Goal: Information Seeking & Learning: Check status

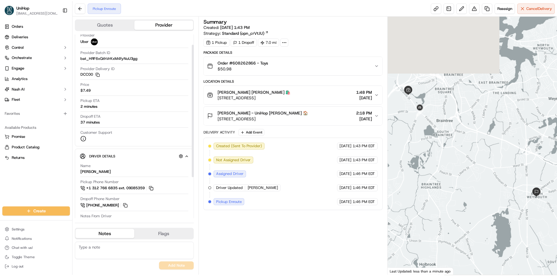
scroll to position [72, 0]
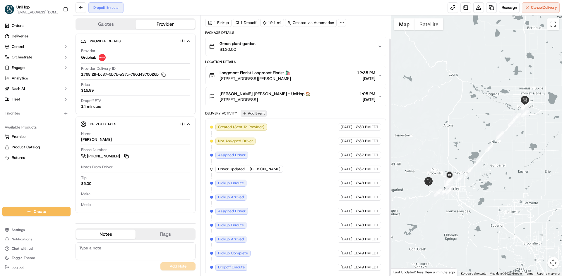
scroll to position [25, 0]
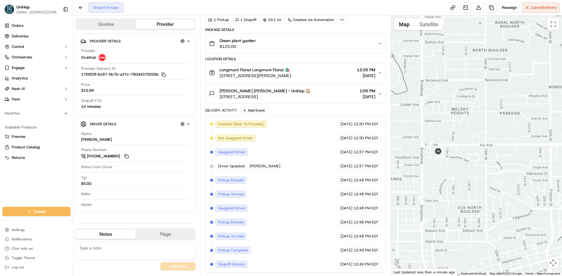
click at [327, 94] on div "Robin Wibby Robin Wibby - UniHop 🏠 635 Fourmile Canyon Dr, Boulder, CO 80302, U…" at bounding box center [293, 94] width 168 height 12
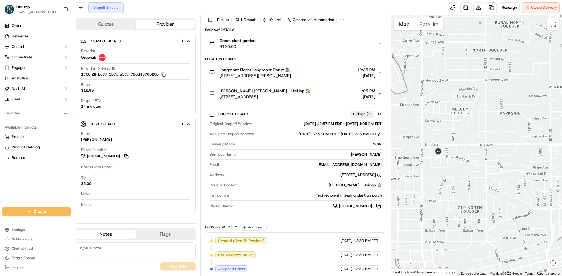
click at [327, 94] on div "Robin Wibby Robin Wibby - UniHop 🏠 635 Fourmile Canyon Dr, Boulder, CO 80302, U…" at bounding box center [293, 94] width 168 height 12
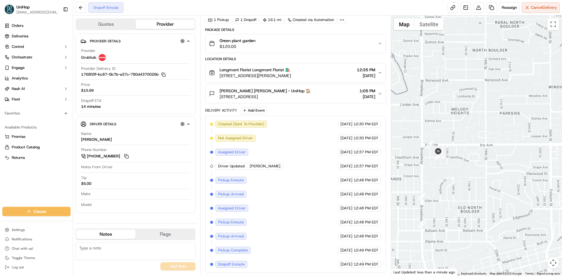
drag, startPoint x: 431, startPoint y: 177, endPoint x: 457, endPoint y: 166, distance: 27.7
click at [450, 170] on div at bounding box center [476, 146] width 171 height 261
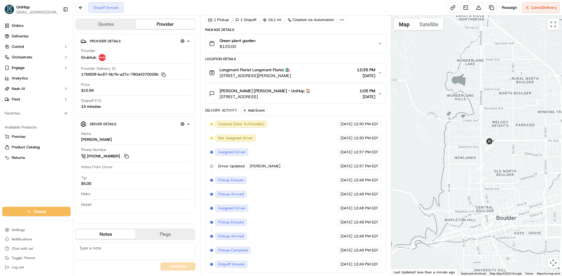
drag, startPoint x: 433, startPoint y: 183, endPoint x: 454, endPoint y: 165, distance: 28.0
click at [445, 173] on div at bounding box center [476, 146] width 171 height 261
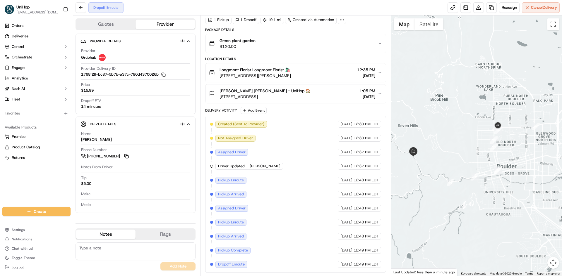
click at [433, 167] on div at bounding box center [476, 146] width 171 height 261
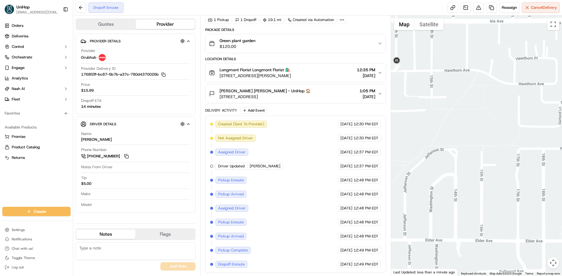
drag, startPoint x: 439, startPoint y: 96, endPoint x: 453, endPoint y: 124, distance: 31.5
click at [456, 127] on div at bounding box center [476, 146] width 171 height 261
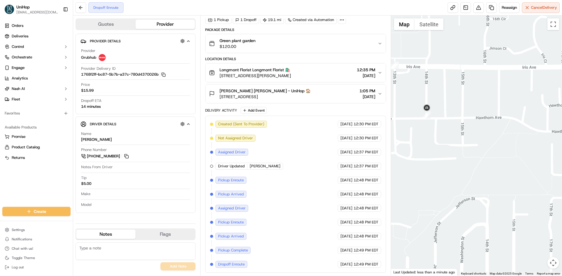
drag, startPoint x: 440, startPoint y: 118, endPoint x: 463, endPoint y: 144, distance: 34.8
click at [463, 144] on div at bounding box center [476, 146] width 171 height 261
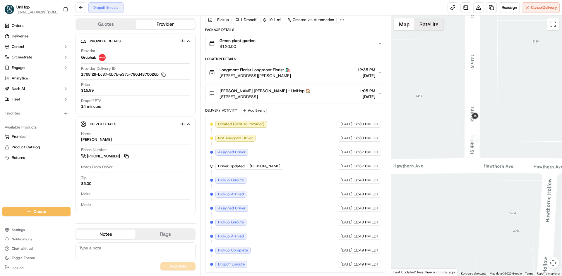
click at [423, 25] on button "Satellite" at bounding box center [428, 24] width 29 height 12
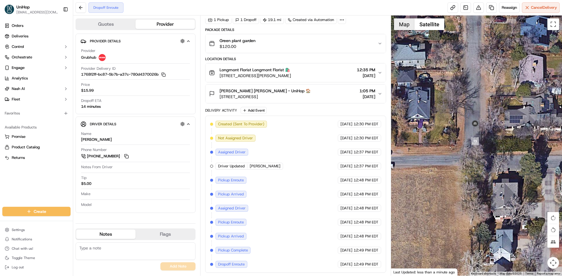
click at [405, 27] on button "Map" at bounding box center [404, 24] width 20 height 12
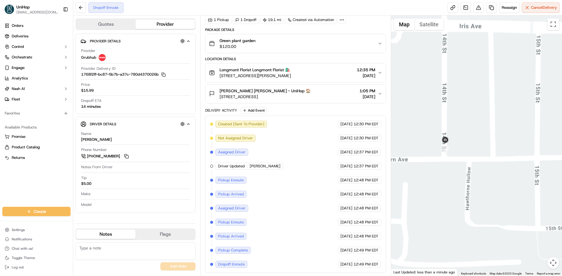
click at [429, 174] on div at bounding box center [476, 146] width 171 height 261
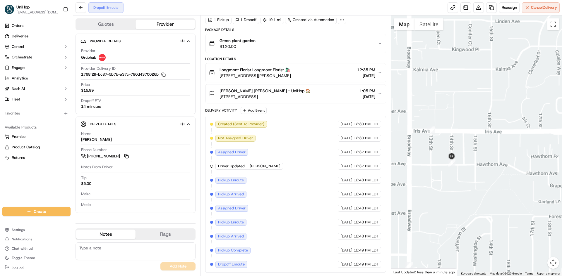
drag, startPoint x: 449, startPoint y: 174, endPoint x: 466, endPoint y: 171, distance: 16.9
click at [455, 173] on div at bounding box center [476, 146] width 171 height 261
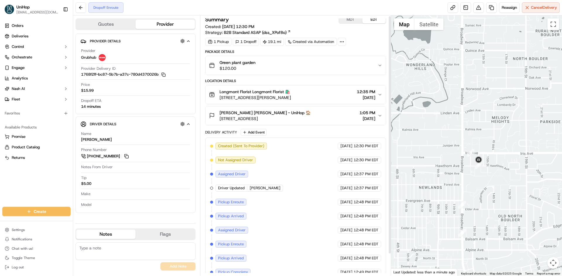
scroll to position [0, 0]
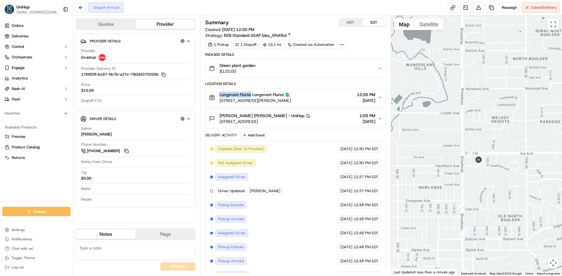
drag, startPoint x: 221, startPoint y: 95, endPoint x: 251, endPoint y: 95, distance: 30.1
click at [251, 95] on div "Longmont Florist Longmont Florist 🛍️ 614 Coffman St, Longmont, CO 80501, USA" at bounding box center [250, 98] width 82 height 12
copy span "Longmont Florist"
click at [372, 69] on img "button" at bounding box center [371, 68] width 8 height 8
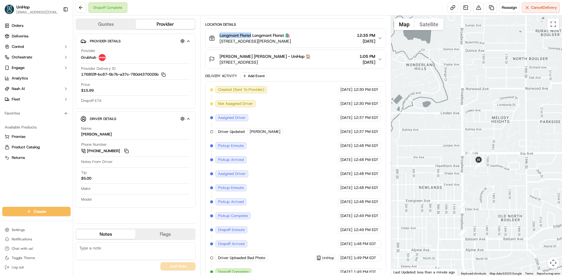
scroll to position [67, 0]
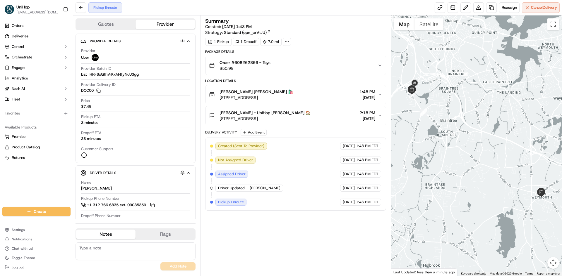
click at [27, 183] on div "Orders Deliveries Control Orchestrate Engage Analytics [PERSON_NAME] Fleet Favo…" at bounding box center [36, 111] width 73 height 184
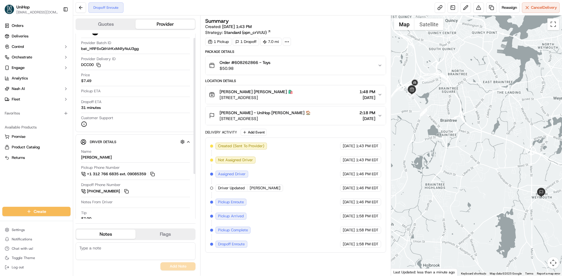
scroll to position [29, 0]
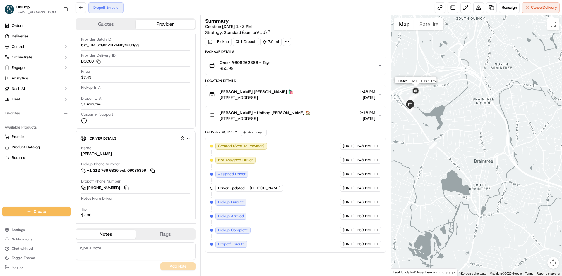
drag, startPoint x: 412, startPoint y: 87, endPoint x: 425, endPoint y: 98, distance: 17.5
click at [420, 96] on img at bounding box center [415, 91] width 9 height 9
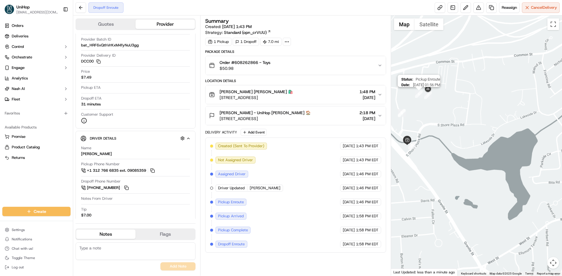
drag, startPoint x: 418, startPoint y: 95, endPoint x: 426, endPoint y: 106, distance: 14.2
click at [422, 98] on img "6" at bounding box center [419, 94] width 8 height 8
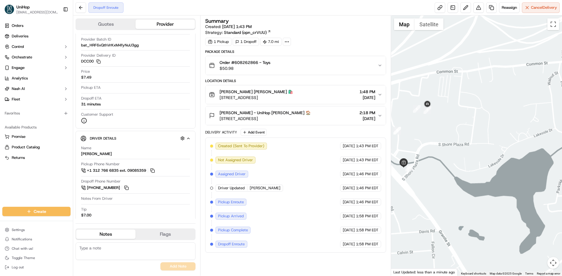
drag, startPoint x: 423, startPoint y: 114, endPoint x: 433, endPoint y: 116, distance: 10.9
click at [432, 116] on div "To navigate, press the arrow keys." at bounding box center [476, 146] width 171 height 261
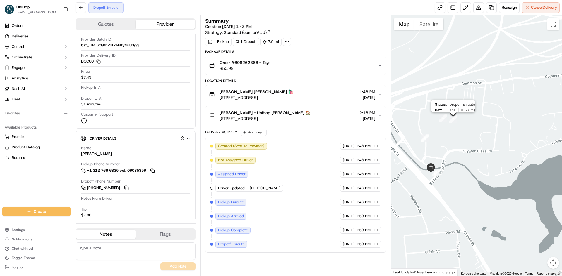
drag, startPoint x: 444, startPoint y: 116, endPoint x: 450, endPoint y: 123, distance: 9.1
click at [450, 123] on img "7" at bounding box center [453, 120] width 8 height 8
drag, startPoint x: 449, startPoint y: 116, endPoint x: 450, endPoint y: 119, distance: 3.4
click at [450, 118] on img at bounding box center [452, 113] width 9 height 9
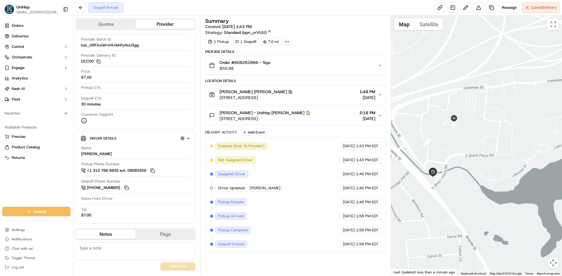
click at [7, 188] on div "Orders Deliveries Control Orchestrate Engage Analytics Nash AI Fleet Favorites …" at bounding box center [36, 111] width 73 height 184
click at [0, 190] on div "Orders Deliveries Control Orchestrate Engage Analytics Nash AI Fleet Favorites …" at bounding box center [36, 111] width 73 height 184
click at [1, 188] on div "Orders Deliveries Control Orchestrate Engage Analytics Nash AI Fleet Favorites …" at bounding box center [36, 111] width 73 height 184
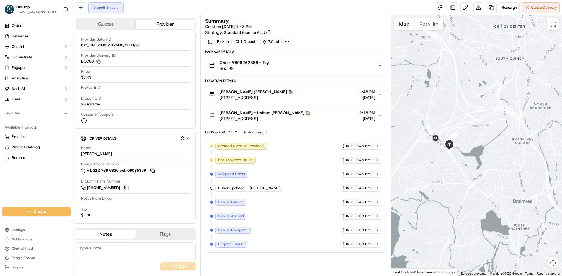
drag, startPoint x: 462, startPoint y: 139, endPoint x: 480, endPoint y: 142, distance: 18.9
click at [481, 142] on div at bounding box center [476, 146] width 171 height 261
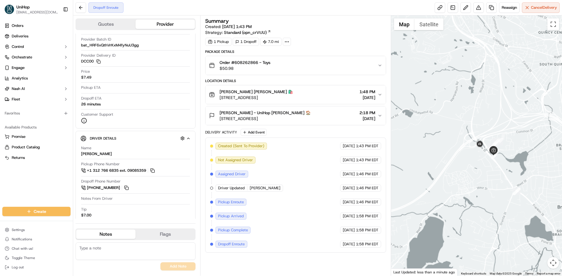
drag, startPoint x: 415, startPoint y: 130, endPoint x: 426, endPoint y: 129, distance: 10.9
click at [426, 129] on div at bounding box center [476, 146] width 171 height 261
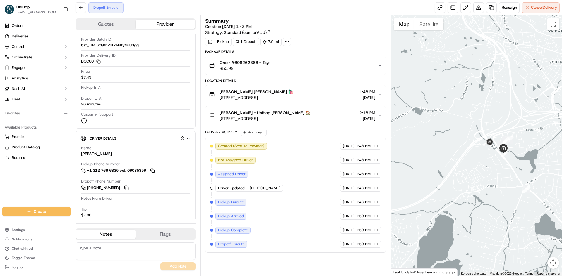
drag, startPoint x: 474, startPoint y: 144, endPoint x: 469, endPoint y: 144, distance: 5.0
click at [469, 144] on div at bounding box center [476, 146] width 171 height 261
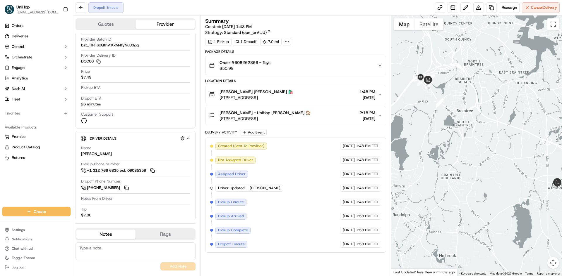
drag, startPoint x: 444, startPoint y: 144, endPoint x: 438, endPoint y: 143, distance: 5.6
click at [440, 144] on div at bounding box center [476, 146] width 171 height 261
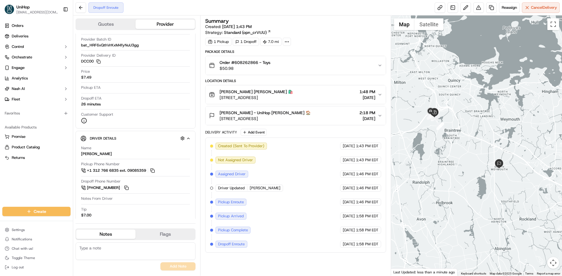
drag, startPoint x: 438, startPoint y: 132, endPoint x: 443, endPoint y: 136, distance: 7.3
click at [443, 136] on div at bounding box center [476, 146] width 171 height 261
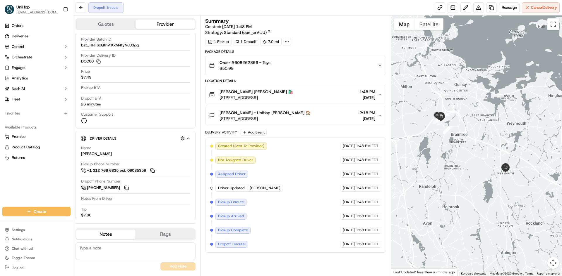
drag, startPoint x: 425, startPoint y: 128, endPoint x: 431, endPoint y: 132, distance: 7.5
click at [431, 132] on div at bounding box center [476, 146] width 171 height 261
click at [38, 184] on div "Orders Deliveries Control Orchestrate Engage Analytics Nash AI Fleet Favorites …" at bounding box center [36, 111] width 73 height 184
click at [39, 185] on div "Orders Deliveries Control Orchestrate Engage Analytics Nash AI Fleet Favorites …" at bounding box center [36, 111] width 73 height 184
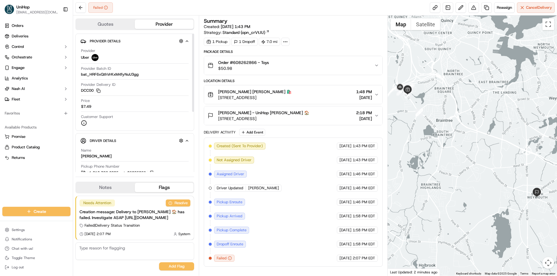
click at [109, 182] on div "Notes Flags" at bounding box center [134, 188] width 119 height 12
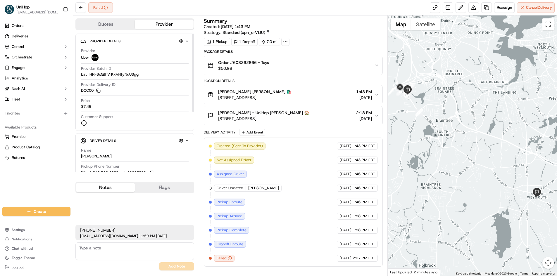
drag, startPoint x: 109, startPoint y: 180, endPoint x: 148, endPoint y: 134, distance: 60.2
click at [109, 183] on button "Notes" at bounding box center [105, 187] width 59 height 9
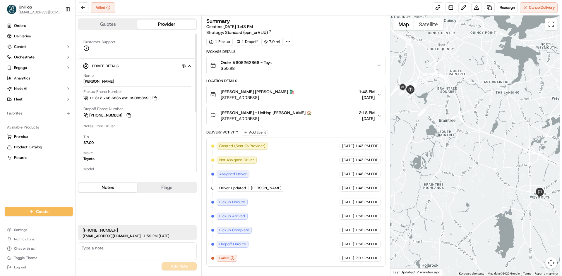
scroll to position [92, 0]
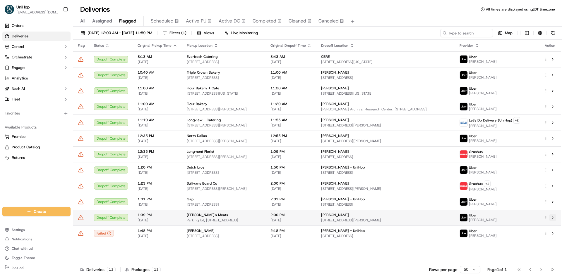
click at [553, 221] on button at bounding box center [552, 217] width 7 height 7
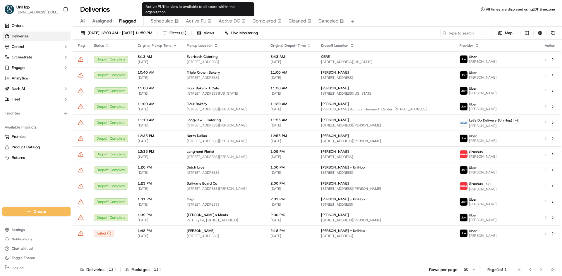
click at [198, 20] on span "Active PU" at bounding box center [196, 21] width 20 height 7
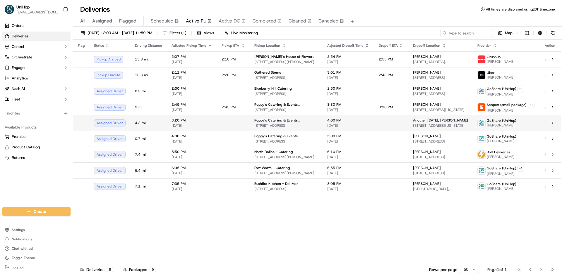
drag, startPoint x: 47, startPoint y: 182, endPoint x: 96, endPoint y: 116, distance: 82.1
click at [47, 181] on div "Orders Deliveries Control Orchestrate Engage Analytics [PERSON_NAME] Fleet Favo…" at bounding box center [36, 111] width 73 height 184
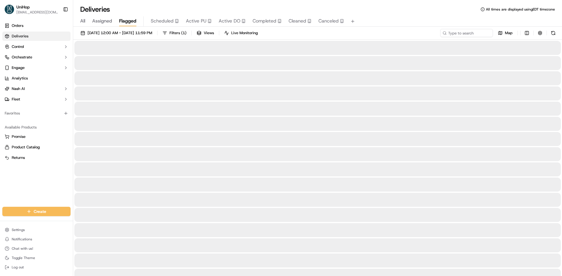
click at [135, 23] on span "Flagged" at bounding box center [127, 21] width 17 height 7
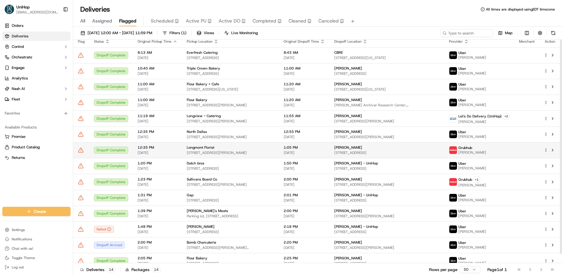
scroll to position [10, 0]
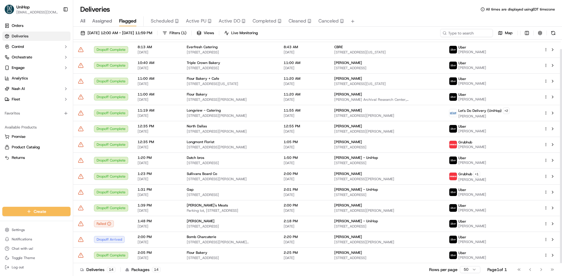
drag, startPoint x: 39, startPoint y: 178, endPoint x: 45, endPoint y: 171, distance: 9.1
click at [39, 178] on div "Orders Deliveries Control Orchestrate Engage Analytics [PERSON_NAME] Fleet Favo…" at bounding box center [36, 111] width 73 height 184
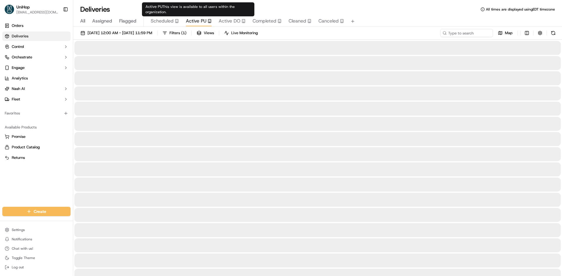
drag, startPoint x: 203, startPoint y: 19, endPoint x: 189, endPoint y: 13, distance: 14.8
click at [202, 19] on span "Active PU" at bounding box center [196, 21] width 20 height 7
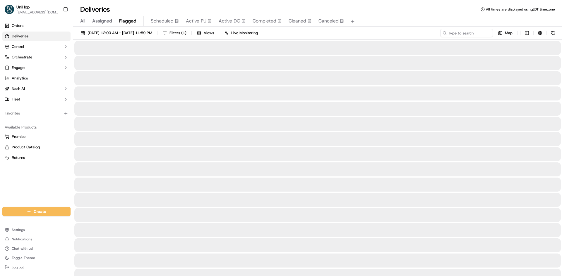
click at [130, 23] on span "Flagged" at bounding box center [127, 21] width 17 height 7
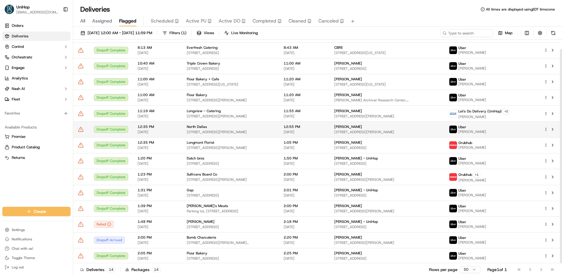
scroll to position [10, 0]
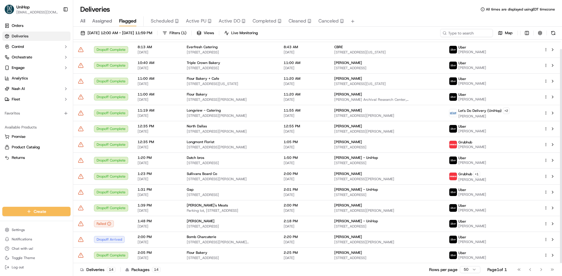
drag, startPoint x: 32, startPoint y: 187, endPoint x: 47, endPoint y: 175, distance: 20.0
click at [32, 187] on div "Orders Deliveries Control Orchestrate Engage Analytics [PERSON_NAME] Fleet Favo…" at bounding box center [36, 111] width 73 height 184
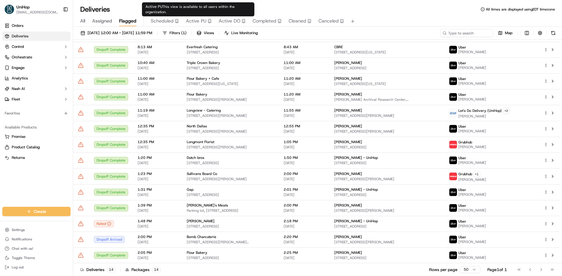
drag, startPoint x: 201, startPoint y: 20, endPoint x: 152, endPoint y: 2, distance: 52.4
click at [201, 20] on span "Active PU" at bounding box center [196, 21] width 20 height 7
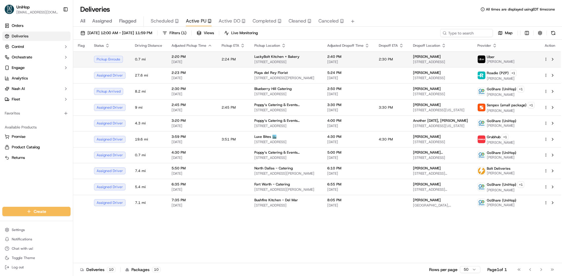
click at [246, 63] on td "2:24 PM" at bounding box center [233, 59] width 33 height 16
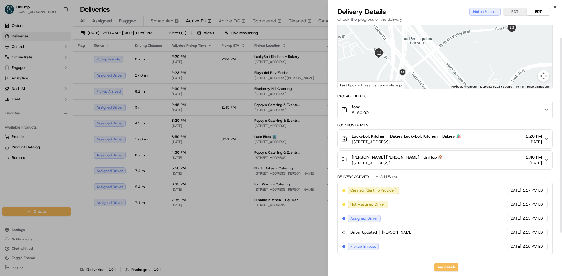
scroll to position [46, 0]
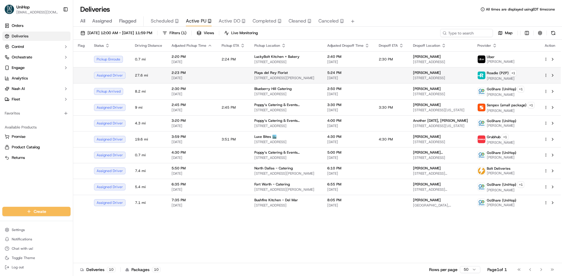
click at [291, 79] on span "307 Culver Blvd, Playa Del Rey, CA 90293, USA" at bounding box center [285, 78] width 63 height 5
drag, startPoint x: 553, startPoint y: 76, endPoint x: 547, endPoint y: 76, distance: 5.6
click at [553, 76] on button at bounding box center [552, 75] width 7 height 7
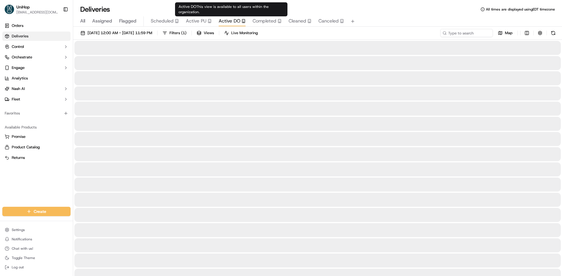
click at [226, 20] on span "Active DO" at bounding box center [229, 21] width 22 height 7
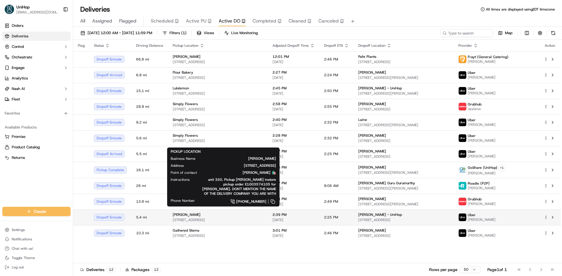
click at [215, 218] on div "James Avery 1019 W University Ave #320, Georgetown, TX 78628, USA" at bounding box center [218, 218] width 90 height 10
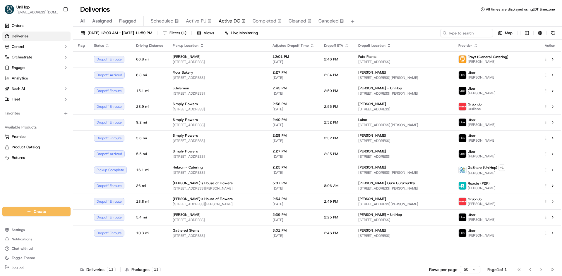
click at [229, 230] on div "Gathered Stems" at bounding box center [218, 230] width 90 height 5
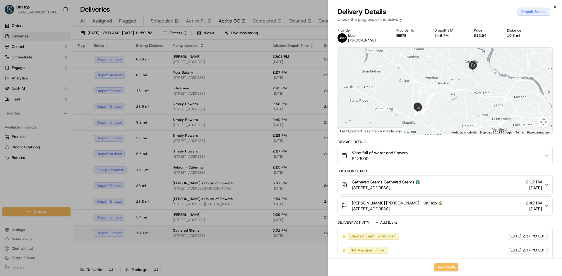
drag, startPoint x: 229, startPoint y: 230, endPoint x: 230, endPoint y: 226, distance: 4.4
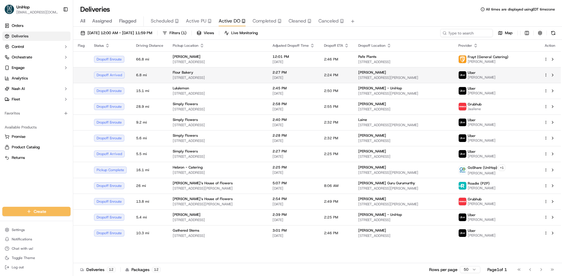
click at [231, 77] on span "40 Erie St, Cambridge, MA 02139, USA" at bounding box center [218, 77] width 90 height 5
click at [554, 75] on button at bounding box center [552, 75] width 7 height 7
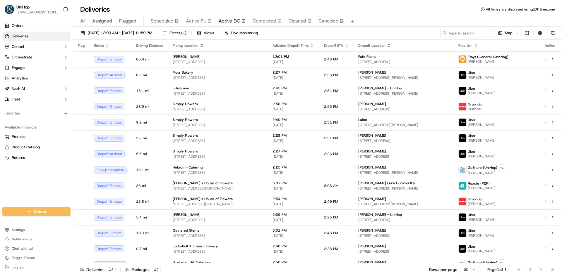
click at [195, 22] on span "Active PU" at bounding box center [196, 21] width 20 height 7
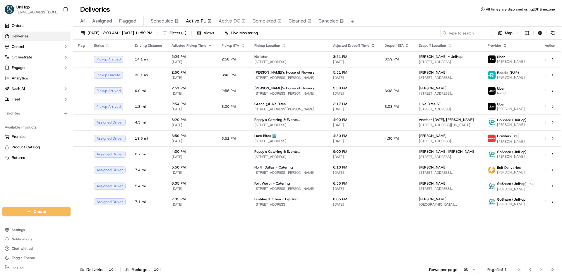
click at [128, 22] on span "Flagged" at bounding box center [127, 21] width 17 height 7
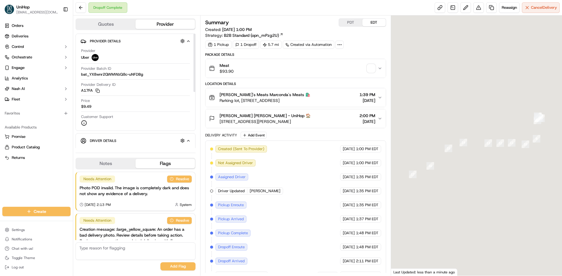
scroll to position [29, 0]
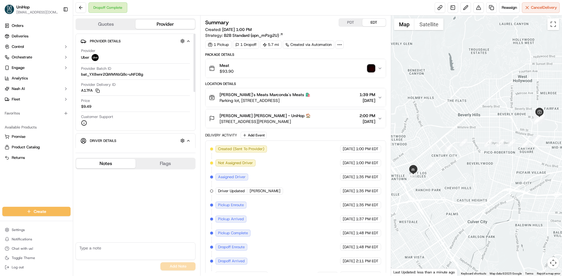
click at [117, 166] on button "Notes" at bounding box center [105, 163] width 59 height 9
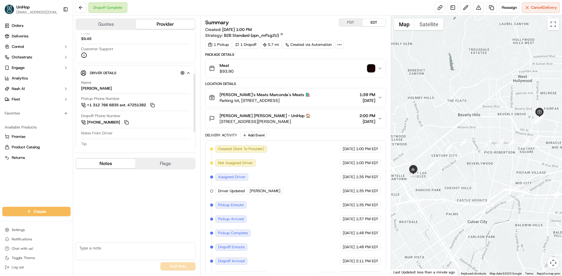
scroll to position [88, 0]
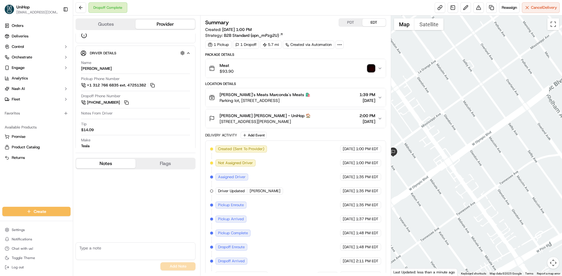
drag, startPoint x: 427, startPoint y: 163, endPoint x: 450, endPoint y: 159, distance: 23.8
click at [448, 159] on div at bounding box center [476, 146] width 171 height 261
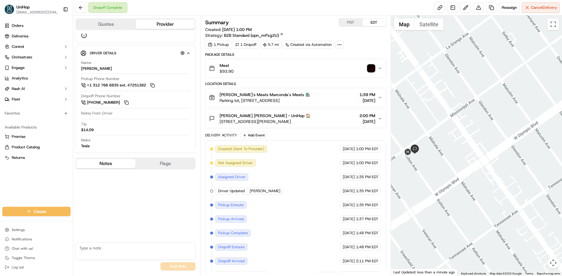
drag, startPoint x: 462, startPoint y: 153, endPoint x: 447, endPoint y: 157, distance: 14.8
click at [460, 153] on div at bounding box center [476, 146] width 171 height 261
click at [458, 154] on div at bounding box center [476, 146] width 171 height 261
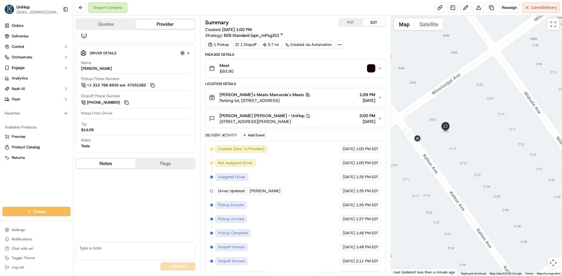
click at [368, 70] on img "button" at bounding box center [371, 68] width 8 height 8
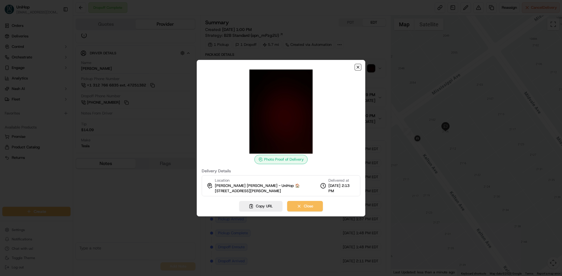
click at [359, 67] on icon "button" at bounding box center [357, 67] width 5 height 5
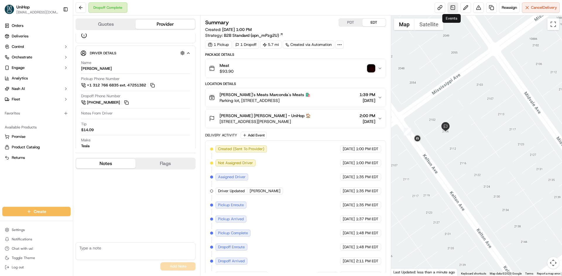
click at [455, 8] on link at bounding box center [452, 7] width 11 height 11
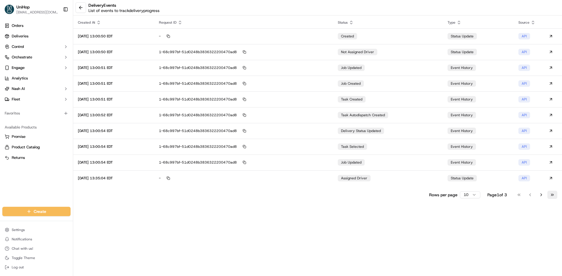
click at [553, 195] on button "Go to last page" at bounding box center [552, 195] width 10 height 8
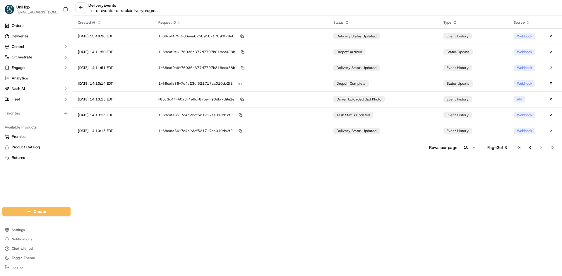
click at [379, 139] on div "Created At Request ID Status Type Source 2025-09-17 13:48:36 EDT 1-68caf472-2d6…" at bounding box center [317, 84] width 488 height 135
click at [376, 132] on span "delivery status updated" at bounding box center [356, 131] width 40 height 5
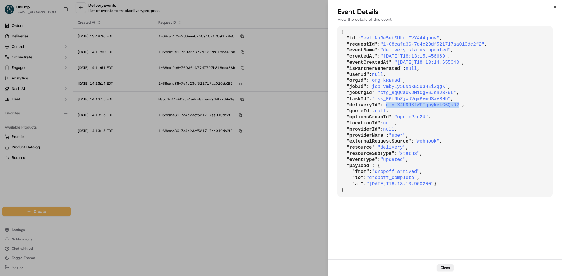
drag, startPoint x: 386, startPoint y: 106, endPoint x: 450, endPoint y: 104, distance: 64.1
click at [450, 104] on span ""dlv_X4b9JKfWFTghykekG6QaD2"" at bounding box center [422, 105] width 79 height 5
copy span "dlv_X4b9JKfWFTghykekG6QaD2"
